Goal: Information Seeking & Learning: Learn about a topic

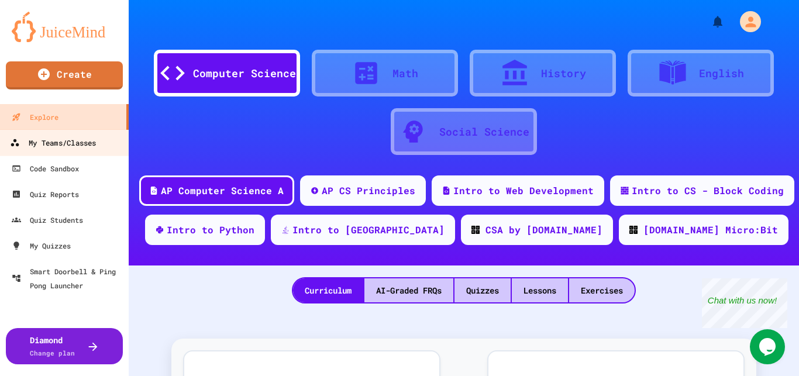
click at [77, 135] on link "My Teams/Classes" at bounding box center [64, 142] width 133 height 26
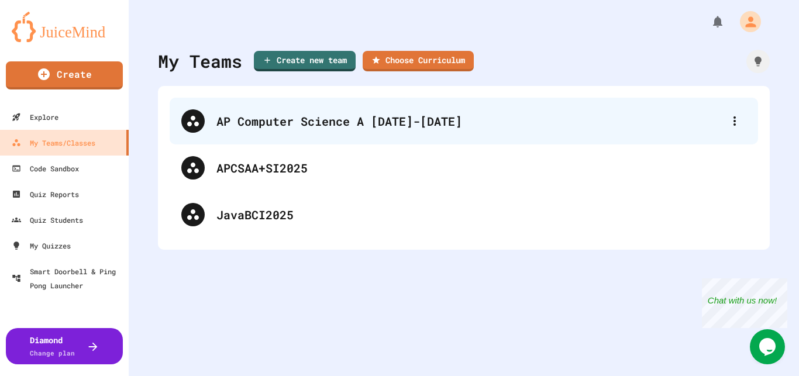
click at [251, 121] on div "AP Computer Science A [DATE]-[DATE]" at bounding box center [469, 121] width 506 height 18
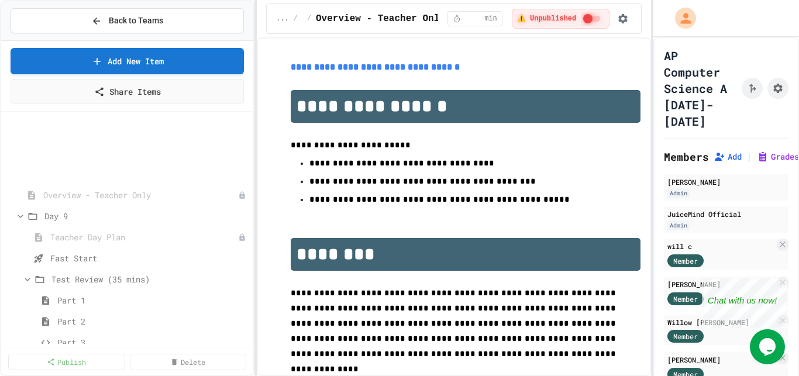
scroll to position [74, 0]
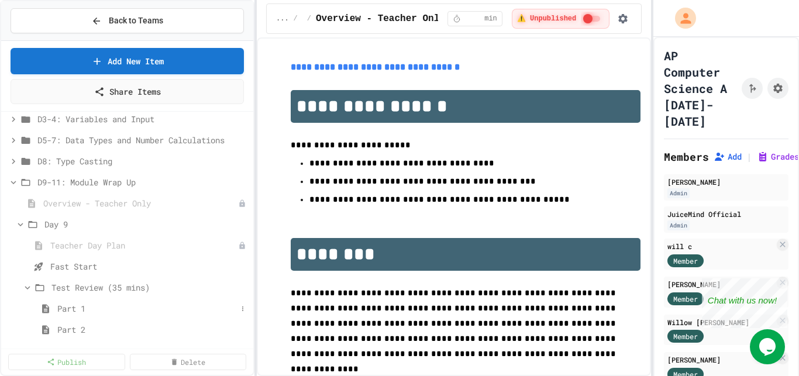
click at [71, 306] on span "Part 1" at bounding box center [146, 308] width 179 height 12
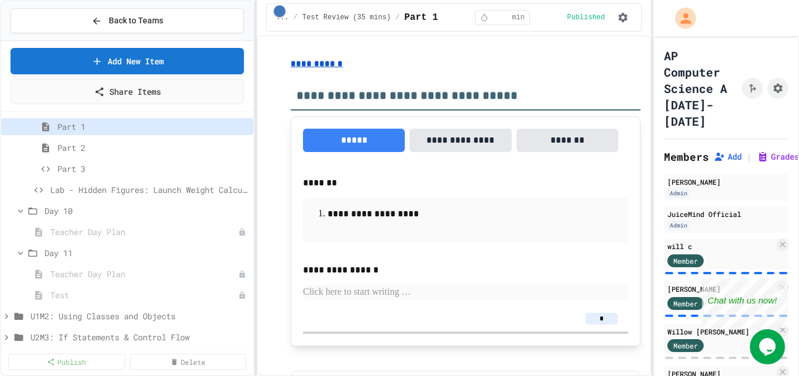
scroll to position [221, 0]
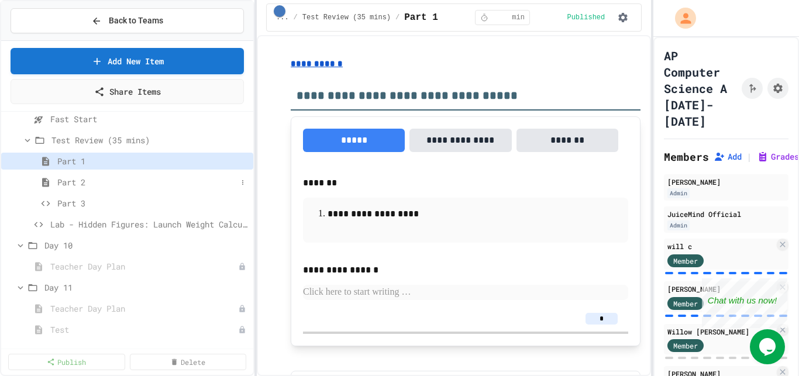
click at [62, 184] on span "Part 2" at bounding box center [146, 182] width 179 height 12
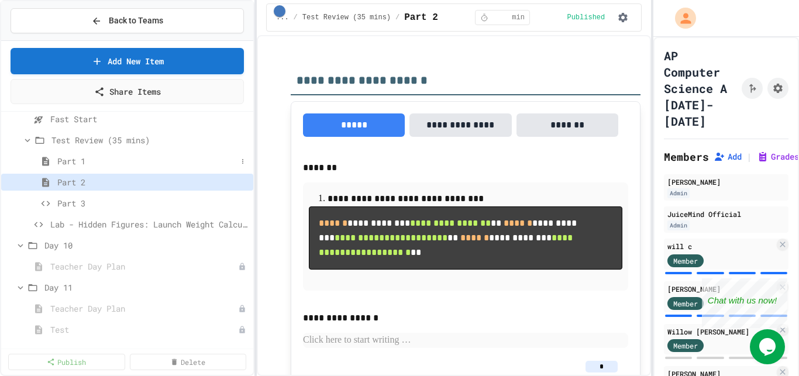
click at [69, 160] on span "Part 1" at bounding box center [146, 161] width 179 height 12
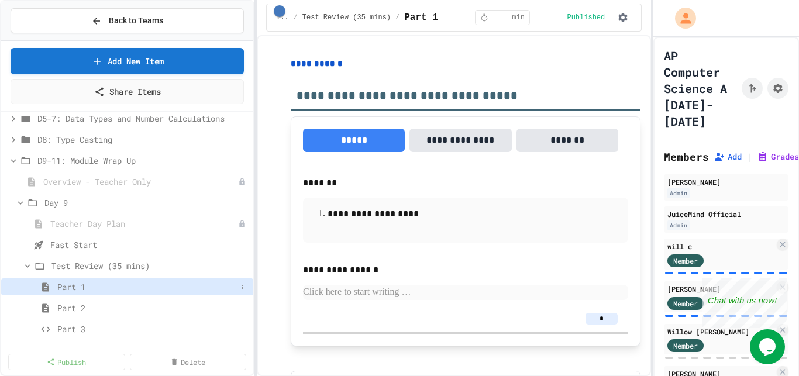
scroll to position [74, 0]
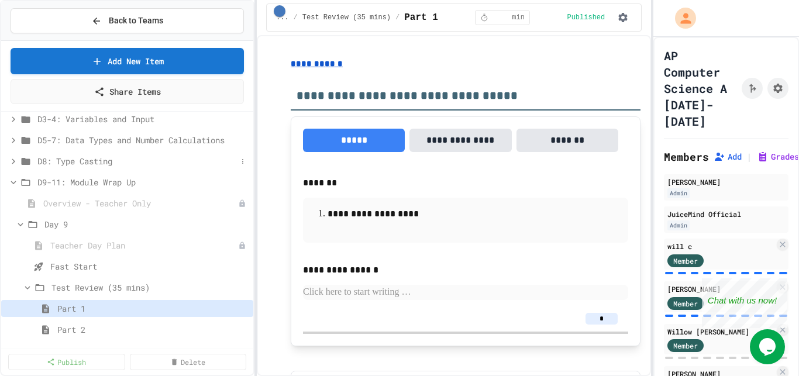
click at [12, 162] on icon at bounding box center [13, 161] width 11 height 11
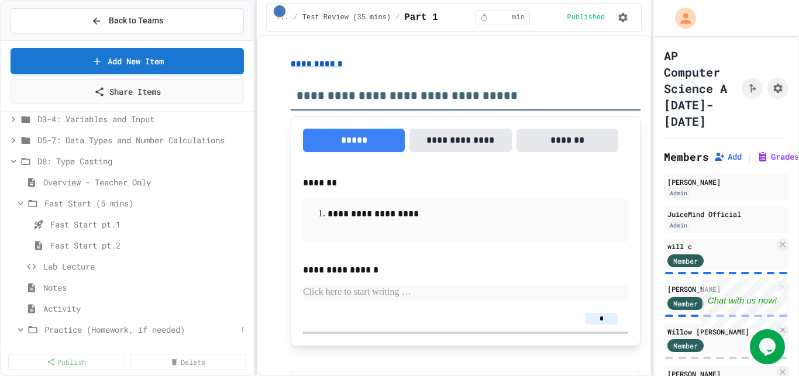
click at [68, 327] on span "Practice (Homework, if needed)" at bounding box center [140, 329] width 192 height 12
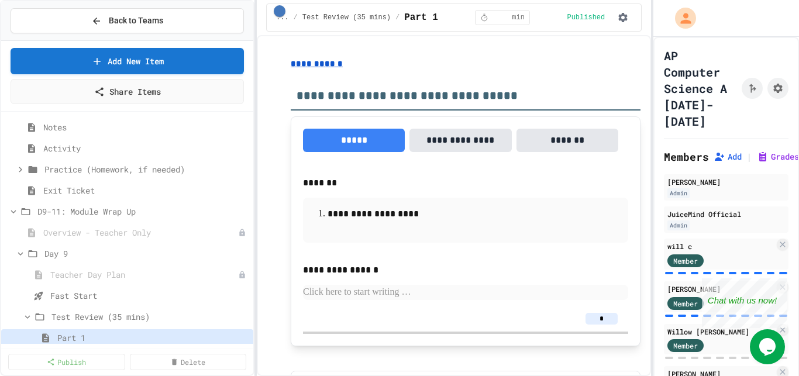
scroll to position [221, 0]
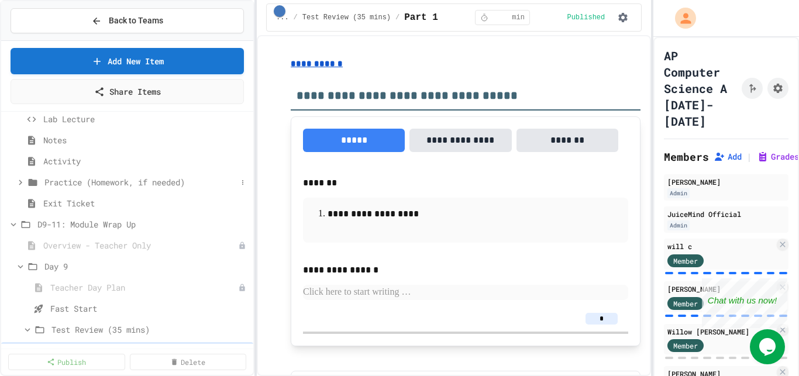
click at [14, 182] on div "Practice (Homework, if needed)" at bounding box center [127, 182] width 252 height 17
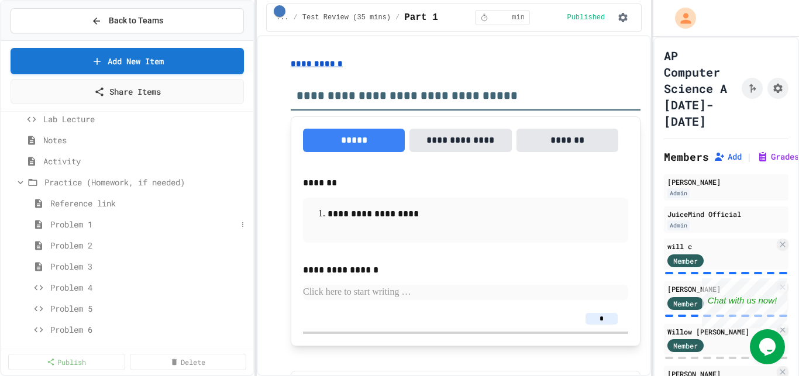
click at [70, 225] on span "Problem 1" at bounding box center [143, 224] width 187 height 12
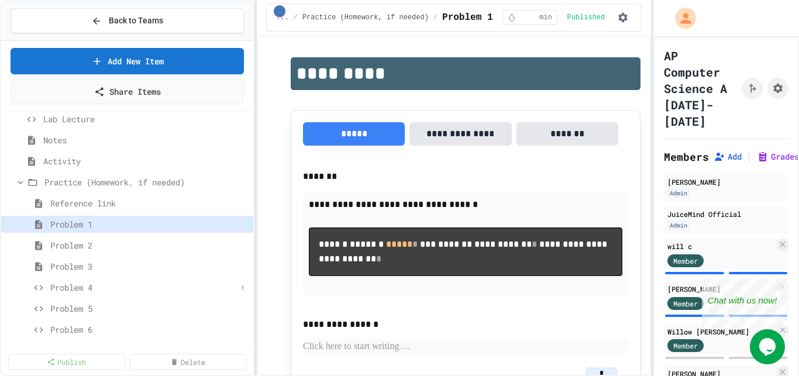
click at [84, 284] on span "Problem 4" at bounding box center [143, 287] width 187 height 12
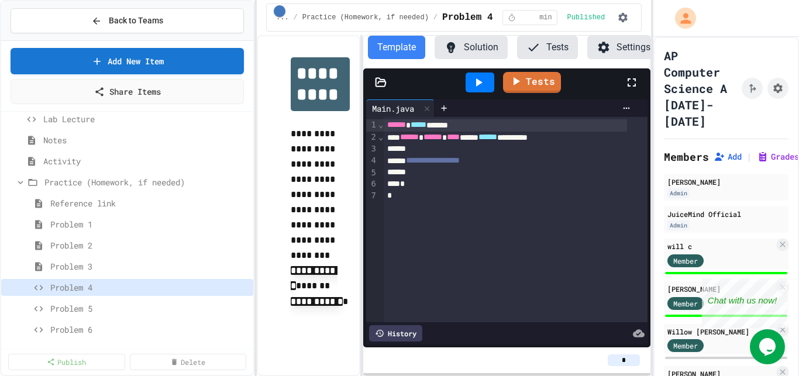
click at [464, 49] on button "Solution" at bounding box center [470, 47] width 73 height 23
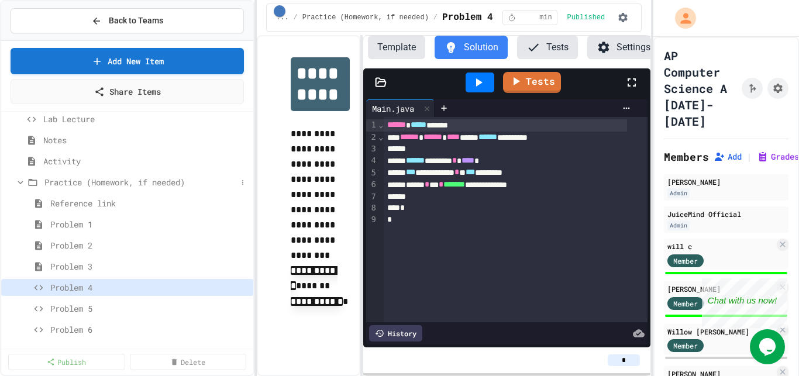
click at [17, 179] on icon at bounding box center [20, 182] width 11 height 11
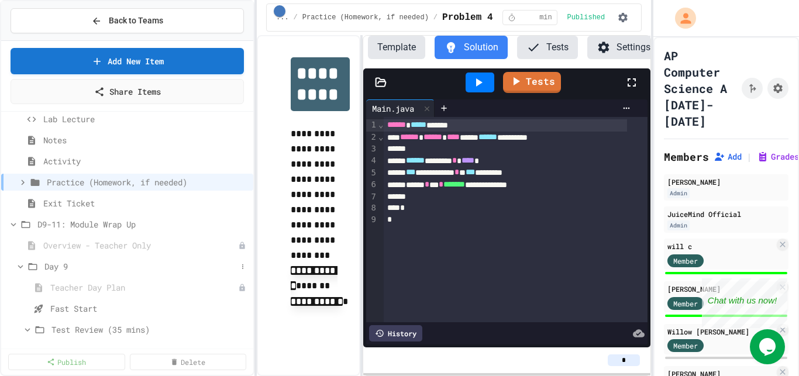
click at [17, 267] on icon at bounding box center [20, 266] width 11 height 11
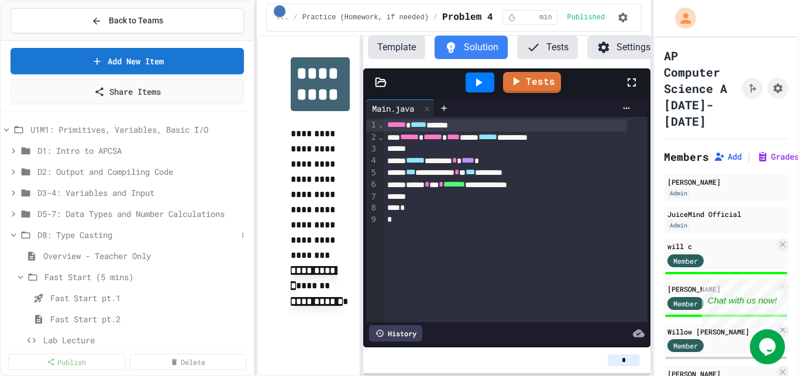
click at [14, 233] on icon at bounding box center [13, 235] width 11 height 11
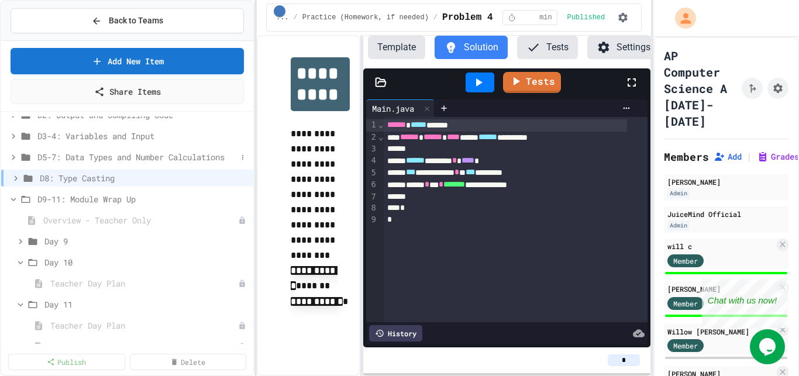
scroll to position [74, 0]
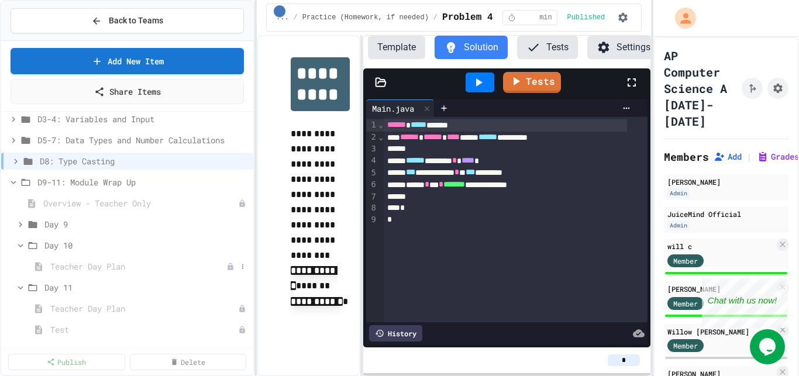
click at [64, 265] on span "Teacher Day Plan" at bounding box center [138, 266] width 176 height 12
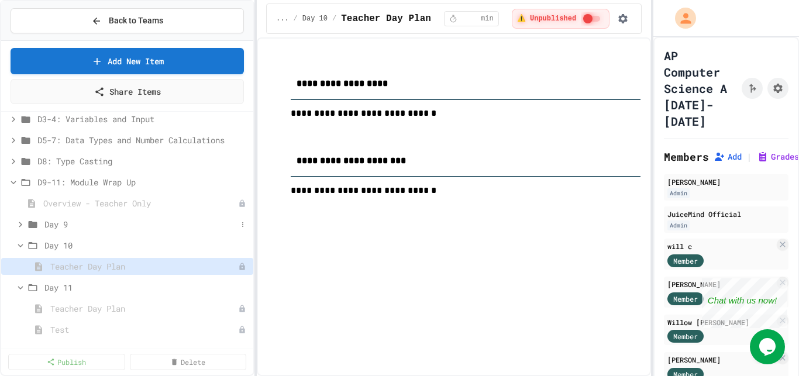
click at [23, 224] on icon at bounding box center [20, 224] width 11 height 11
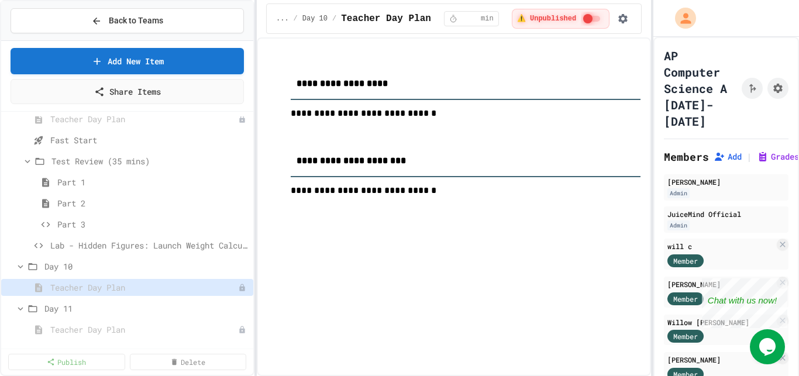
scroll to position [221, 0]
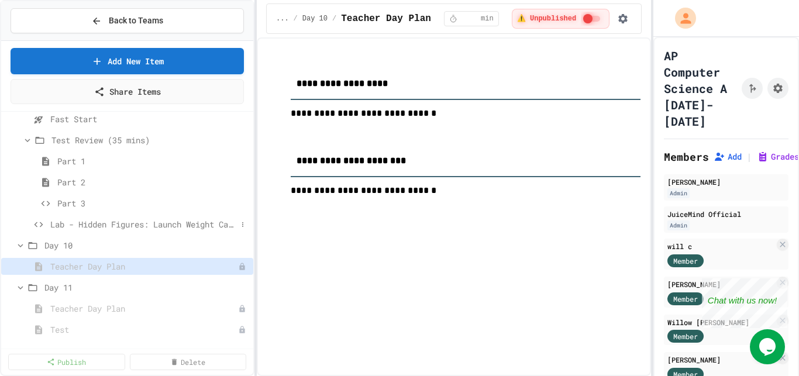
click at [81, 225] on span "Lab - Hidden Figures: Launch Weight Calculator" at bounding box center [143, 224] width 187 height 12
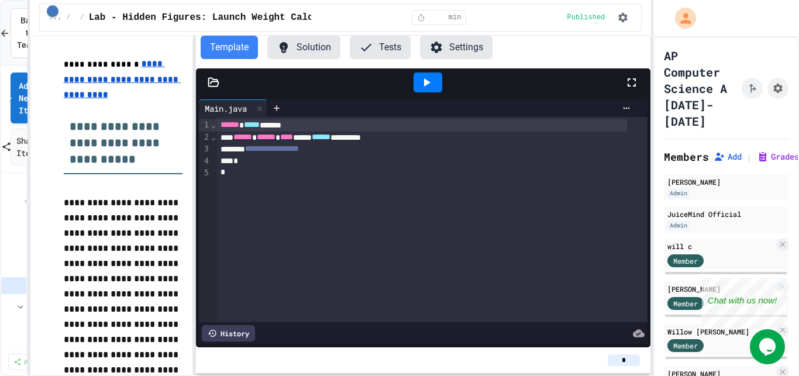
click at [28, 191] on div "**********" at bounding box center [399, 188] width 799 height 376
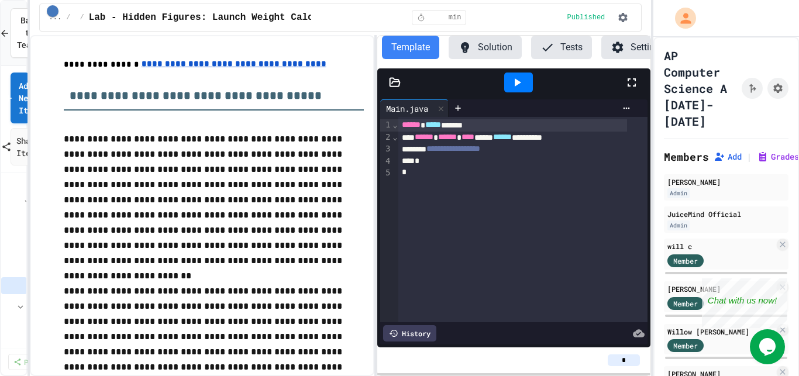
click at [380, 171] on div "**********" at bounding box center [341, 205] width 622 height 341
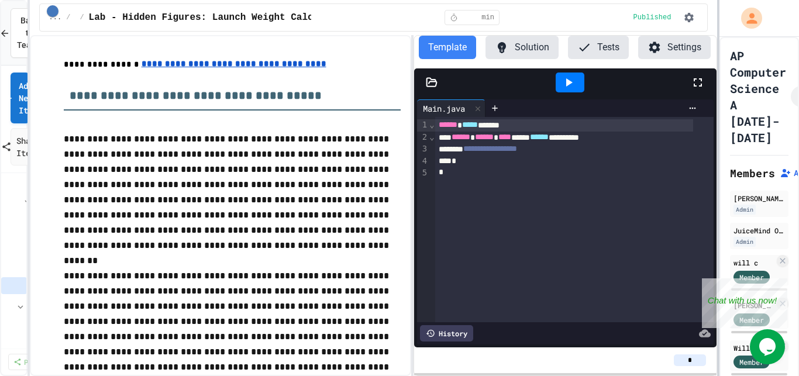
click at [719, 174] on div at bounding box center [718, 188] width 2 height 376
click at [524, 44] on button "Solution" at bounding box center [521, 47] width 73 height 23
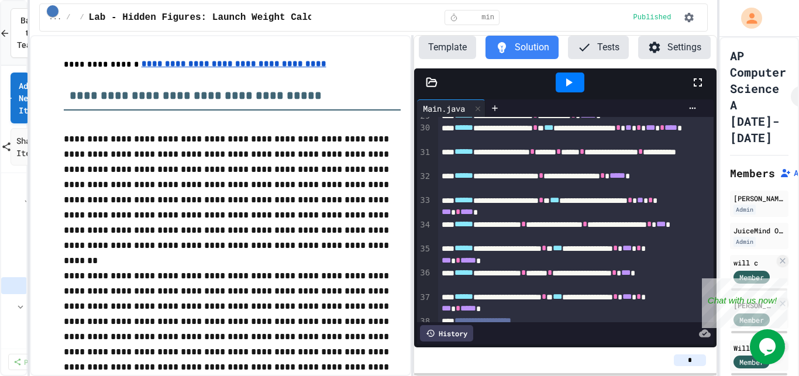
scroll to position [127, 0]
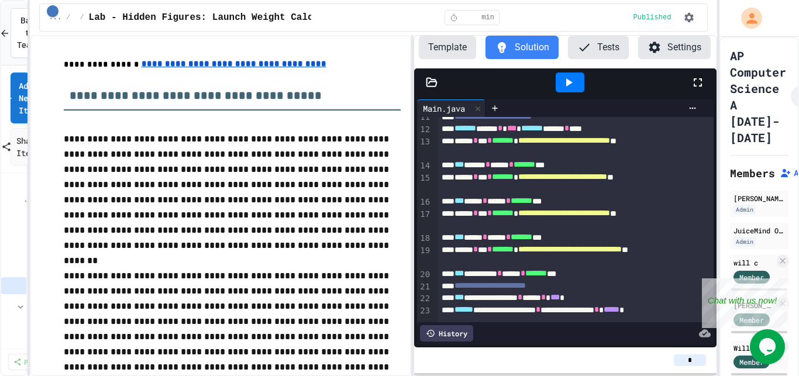
click at [444, 49] on button "Template" at bounding box center [447, 47] width 57 height 23
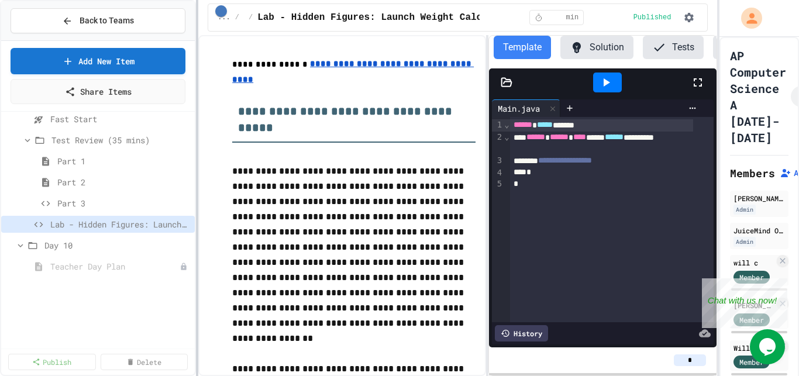
click at [197, 197] on div "**********" at bounding box center [399, 188] width 799 height 376
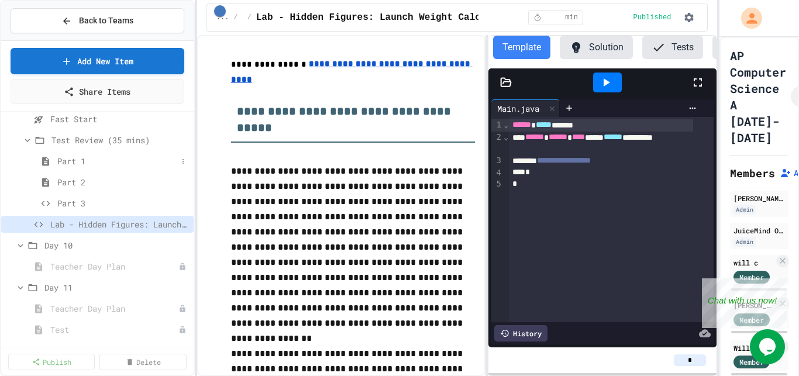
click at [73, 163] on span "Part 1" at bounding box center [117, 161] width 120 height 12
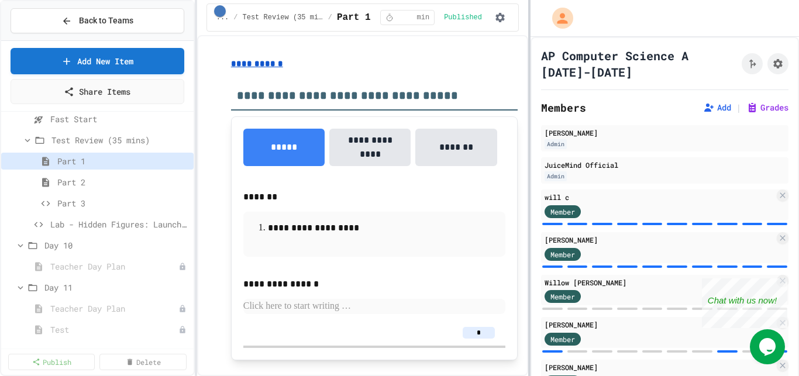
click at [529, 148] on div at bounding box center [529, 188] width 2 height 376
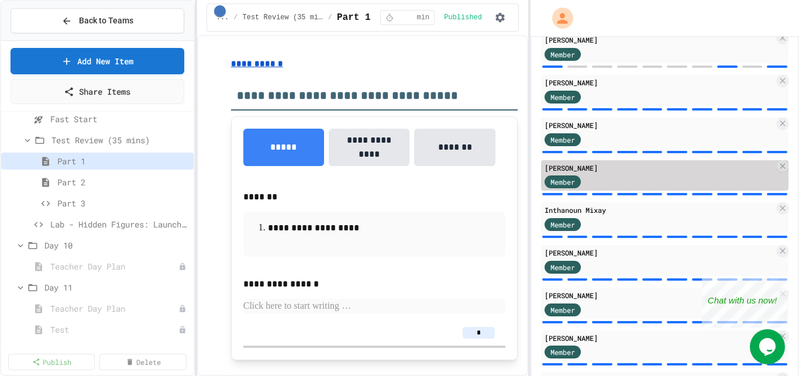
scroll to position [211, 0]
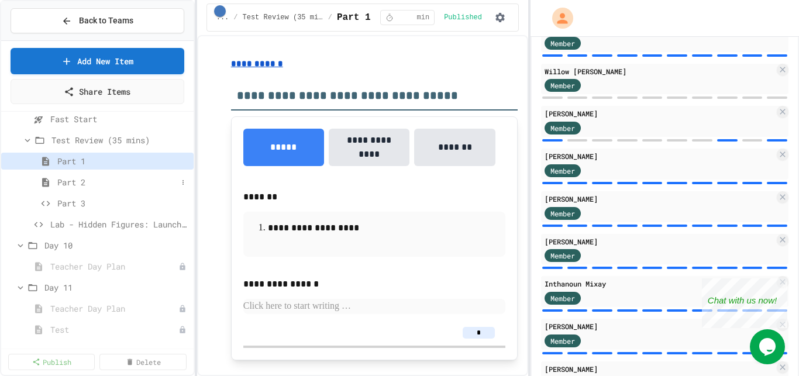
click at [72, 187] on span "Part 2" at bounding box center [117, 182] width 120 height 12
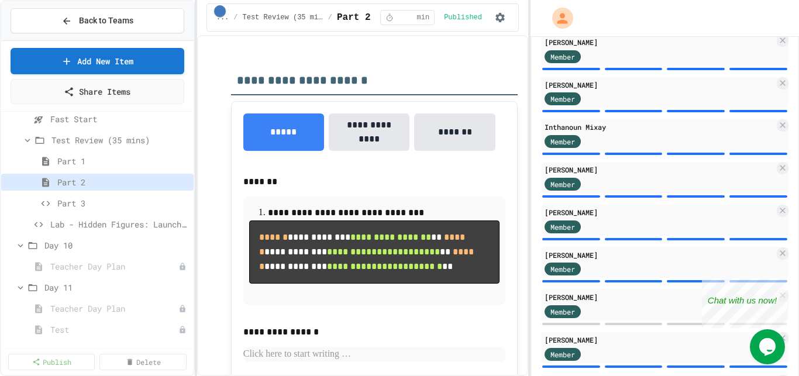
scroll to position [432, 0]
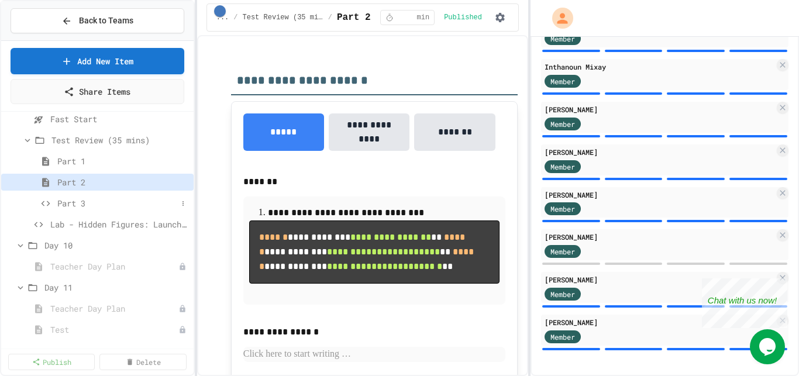
click at [58, 201] on span "Part 3" at bounding box center [117, 203] width 120 height 12
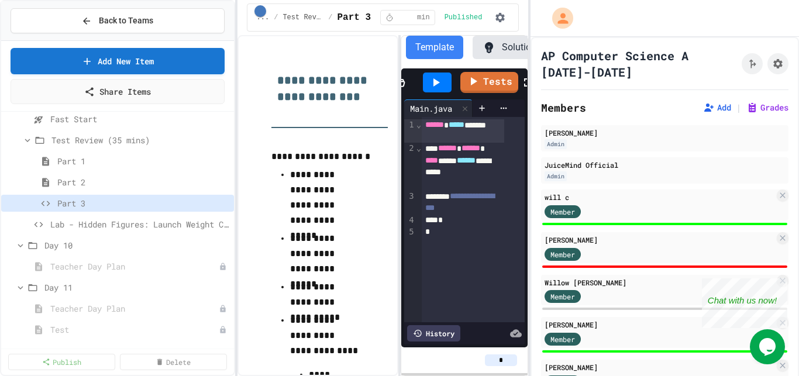
click at [239, 197] on div "**********" at bounding box center [399, 188] width 799 height 376
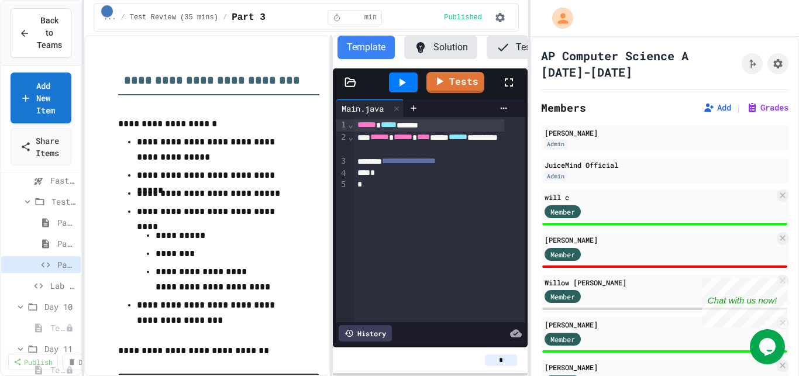
click at [81, 172] on div "**********" at bounding box center [399, 188] width 799 height 376
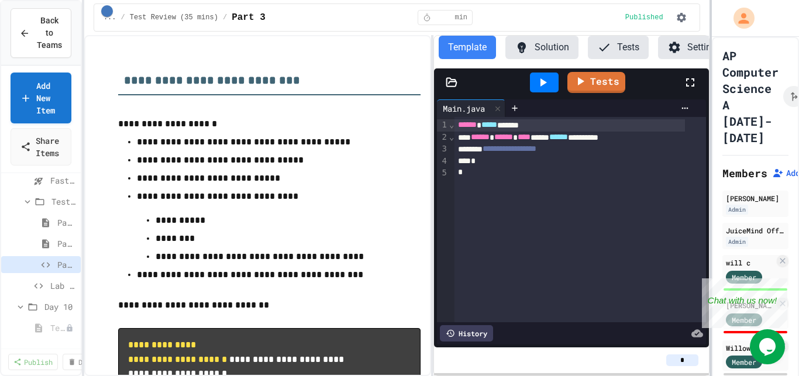
click at [710, 170] on div at bounding box center [710, 188] width 2 height 376
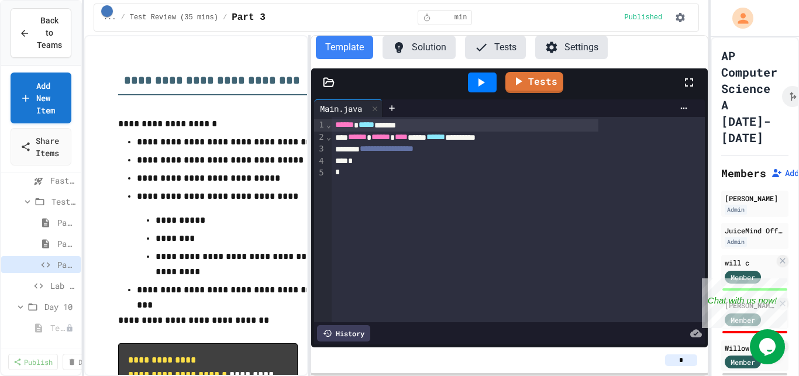
click at [278, 154] on div "**********" at bounding box center [396, 205] width 624 height 341
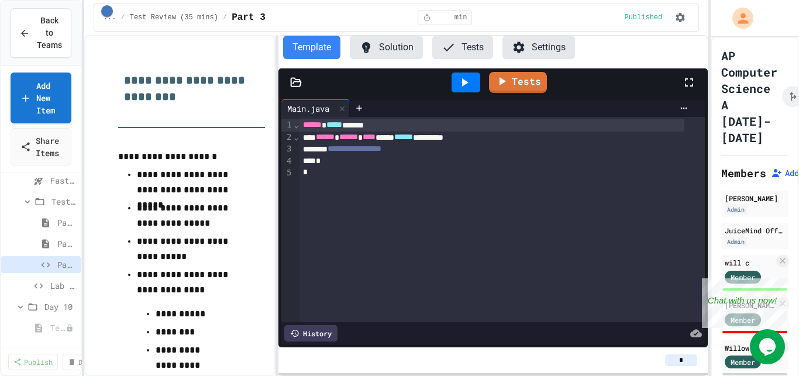
click at [393, 47] on button "Solution" at bounding box center [386, 47] width 73 height 23
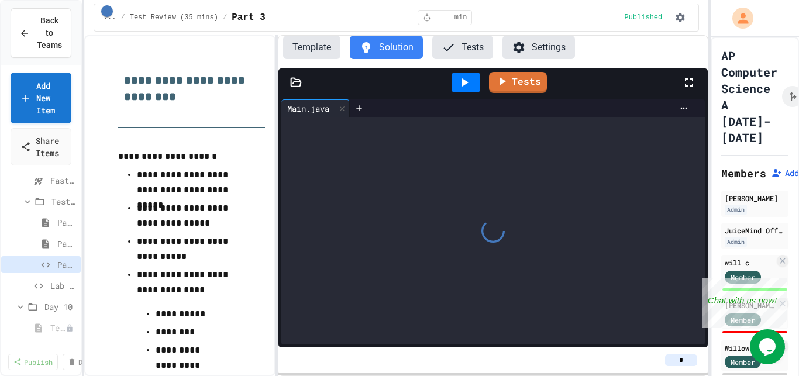
click at [689, 86] on icon at bounding box center [689, 82] width 14 height 14
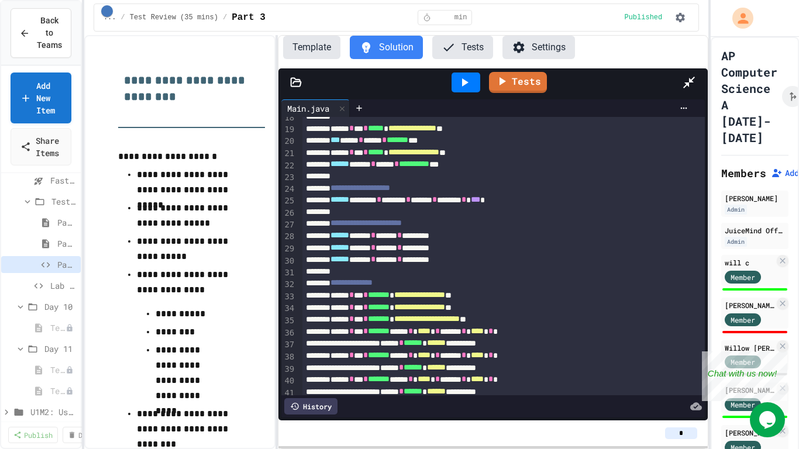
scroll to position [212, 0]
